Goal: Transaction & Acquisition: Subscribe to service/newsletter

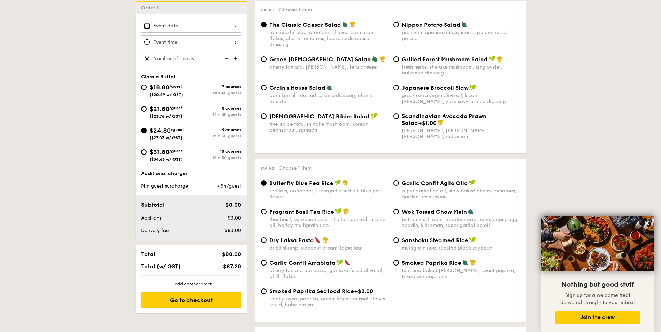
scroll to position [209, 0]
click at [141, 156] on div "$31.80 /guest ($34.66 w/ GST)" at bounding box center [166, 155] width 50 height 15
click at [141, 156] on input "$31.80 /guest ($34.66 w/ GST) 10 courses Min 30 guests" at bounding box center [144, 153] width 6 height 6
radio input "true"
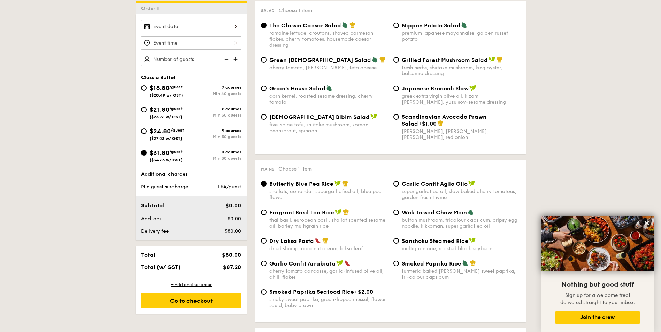
radio input "true"
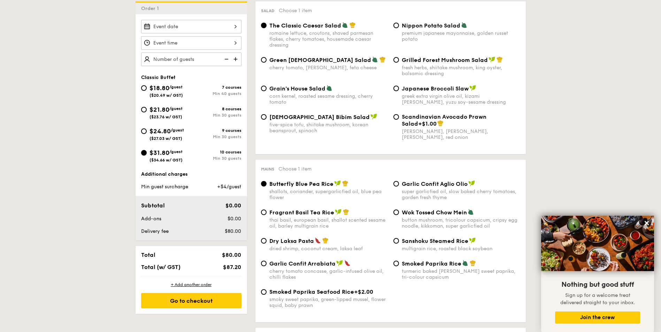
radio input "true"
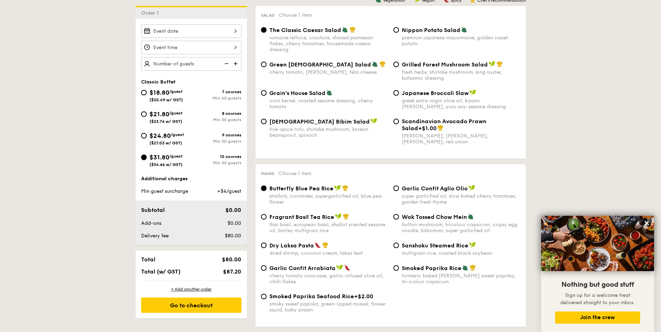
scroll to position [139, 0]
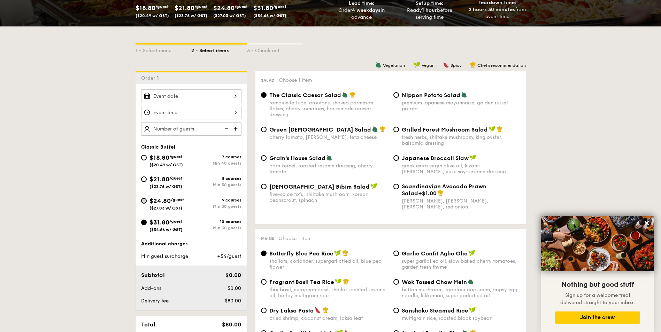
click at [143, 201] on input "$24.80 /guest ($27.03 w/ GST) 9 courses Min 30 guests" at bounding box center [144, 201] width 6 height 6
radio input "true"
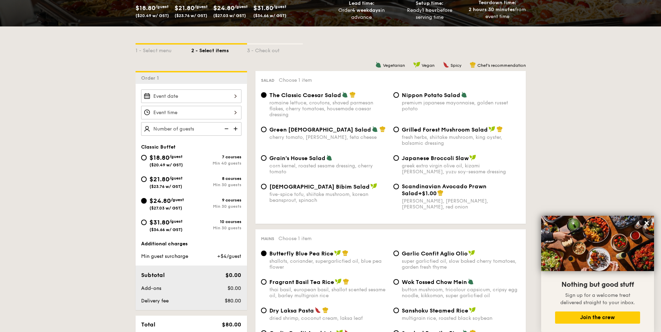
radio input "true"
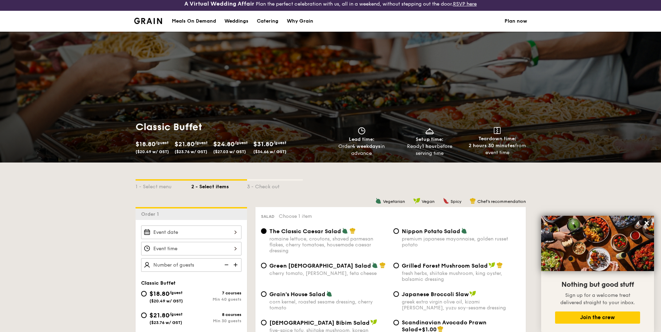
scroll to position [0, 0]
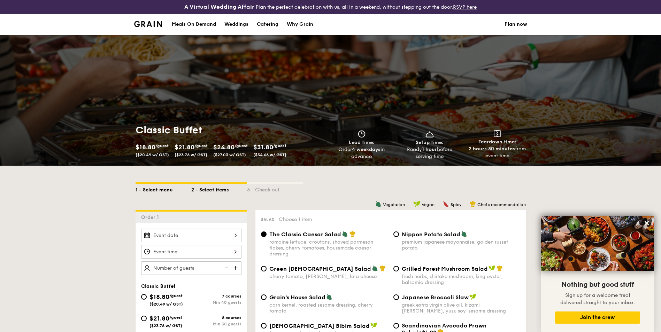
click at [159, 188] on div "1 - Select menu" at bounding box center [164, 189] width 56 height 10
select select
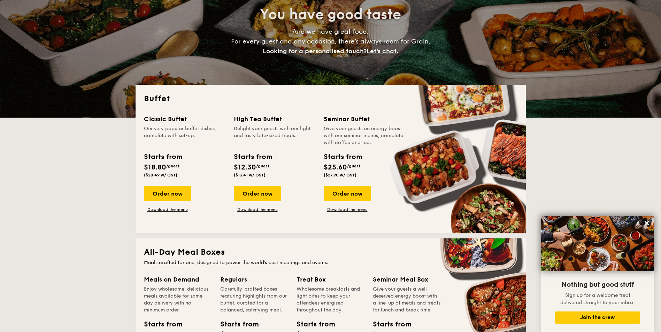
scroll to position [139, 0]
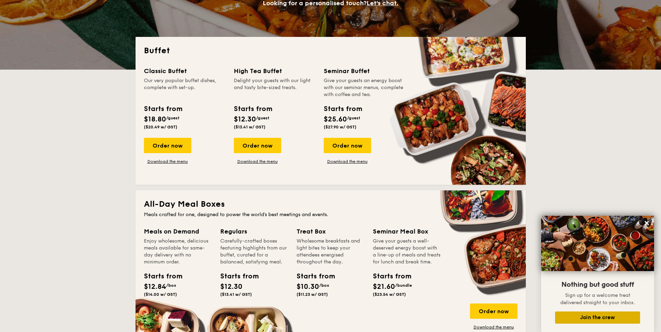
click at [575, 315] on button "Join the crew" at bounding box center [597, 318] width 85 height 12
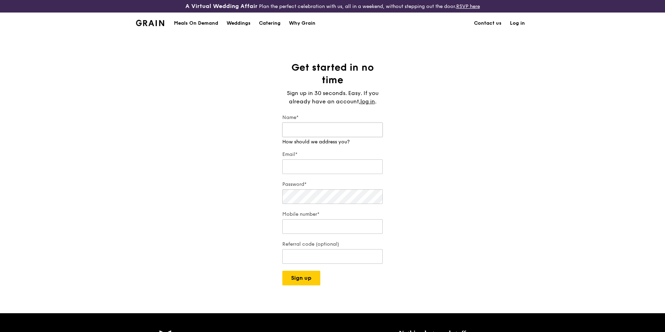
click at [365, 131] on input "Name*" at bounding box center [332, 130] width 100 height 15
type input "Atiqah"
click at [353, 160] on input "Email*" at bounding box center [332, 167] width 100 height 15
type input "[EMAIL_ADDRESS][DOMAIN_NAME]"
type input "82234724"
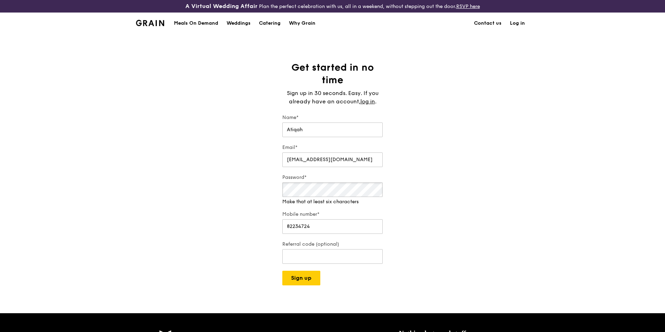
click at [238, 193] on div "Get started in no time Sign up in 30 seconds. Easy. If you already have an acco…" at bounding box center [332, 173] width 665 height 224
click at [317, 250] on input "Referral code (optional)" at bounding box center [332, 257] width 100 height 15
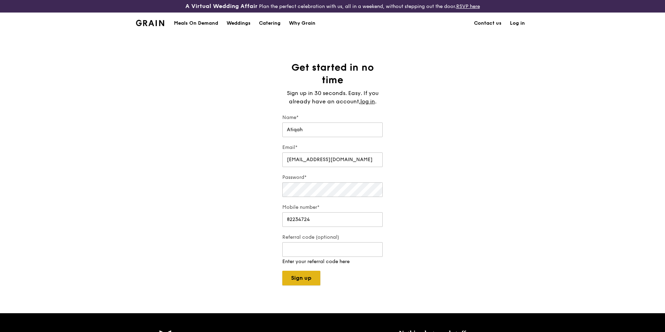
click at [307, 271] on button "Sign up" at bounding box center [301, 278] width 38 height 15
